Goal: Check status

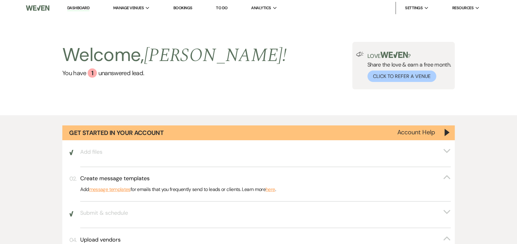
click at [185, 4] on li "Bookings" at bounding box center [182, 8] width 25 height 12
click at [184, 5] on li "Bookings" at bounding box center [182, 8] width 25 height 12
click at [188, 6] on link "Bookings" at bounding box center [182, 7] width 19 height 5
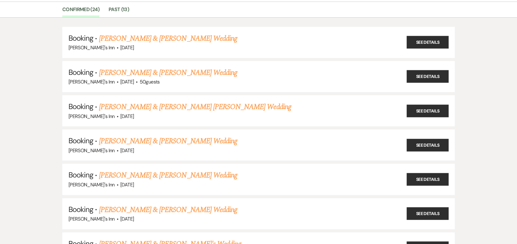
scroll to position [42, 0]
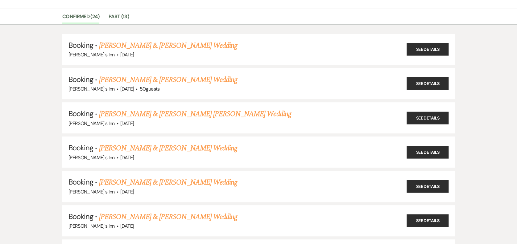
drag, startPoint x: 148, startPoint y: 181, endPoint x: 157, endPoint y: 182, distance: 8.3
click at [149, 180] on link "[PERSON_NAME] & [PERSON_NAME] Wedding" at bounding box center [168, 182] width 138 height 11
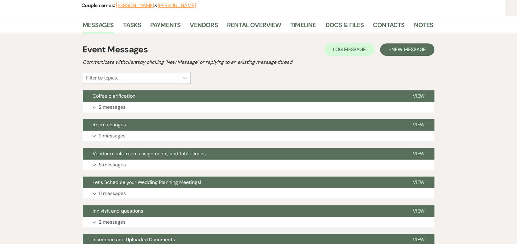
scroll to position [97, 0]
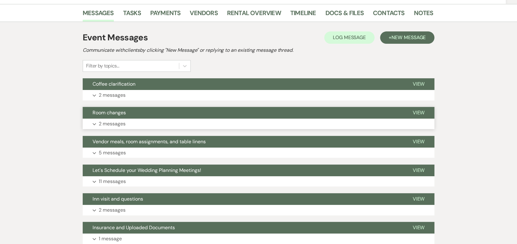
click at [110, 121] on p "2 messages" at bounding box center [112, 124] width 27 height 8
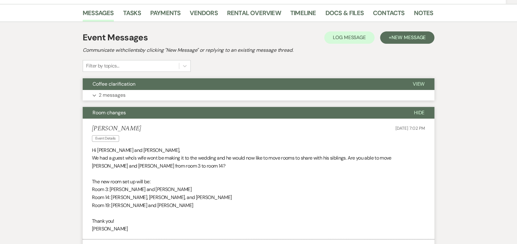
drag, startPoint x: 116, startPoint y: 94, endPoint x: 120, endPoint y: 93, distance: 4.1
click at [120, 93] on p "2 messages" at bounding box center [112, 95] width 27 height 8
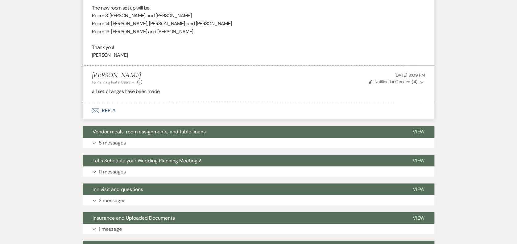
scroll to position [450, 0]
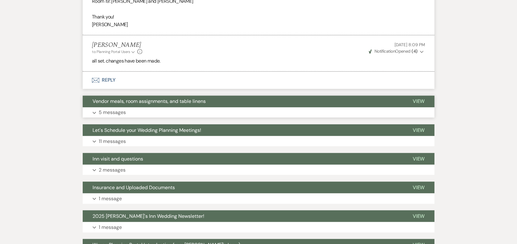
click at [130, 110] on button "Expand 5 messages" at bounding box center [259, 112] width 352 height 10
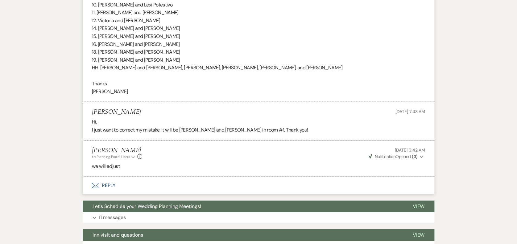
scroll to position [950, 0]
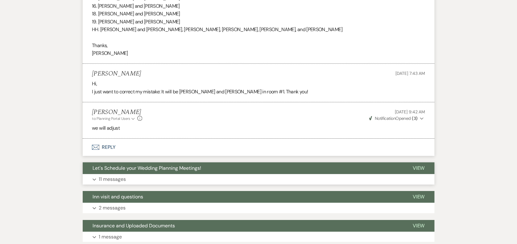
drag, startPoint x: 114, startPoint y: 178, endPoint x: 120, endPoint y: 177, distance: 5.3
click at [120, 177] on p "11 messages" at bounding box center [112, 180] width 27 height 8
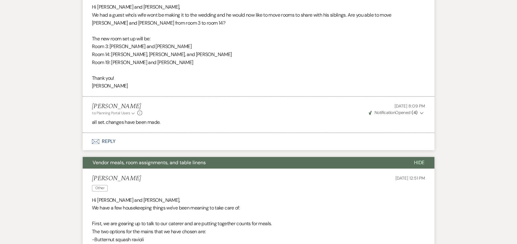
scroll to position [383, 0]
